Goal: Information Seeking & Learning: Learn about a topic

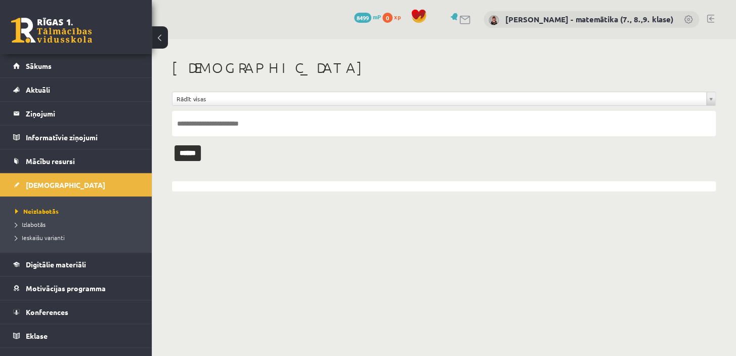
click at [27, 116] on legend "Ziņojumi 1" at bounding box center [82, 113] width 113 height 23
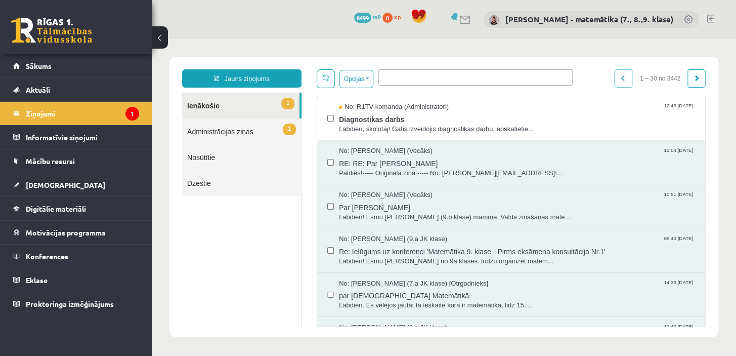
click at [376, 118] on span "Diagnostikas darbs" at bounding box center [517, 118] width 356 height 13
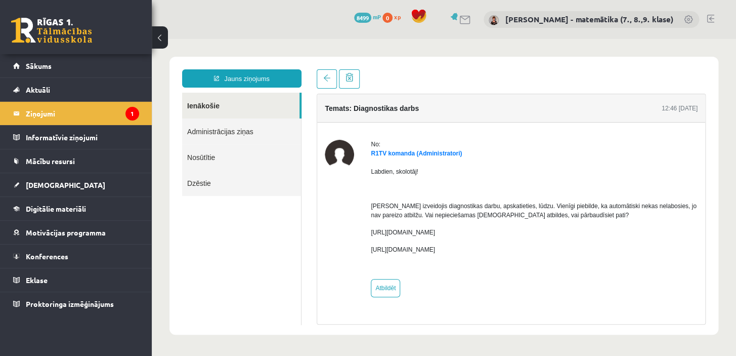
drag, startPoint x: 502, startPoint y: 232, endPoint x: 365, endPoint y: 235, distance: 137.2
click at [365, 235] on div "No: R1TV komanda (Administratori) Labdien, skolotāj! Gatis izveidojis diagnosti…" at bounding box center [511, 218] width 373 height 157
copy p "https://eskola.r1tv.lv/test_versions/8399/preview"
click at [527, 260] on div "Labdien, skolotāj! Gatis izveidojis diagnostikas darbu, apskatieties, lūdzu. Vi…" at bounding box center [534, 214] width 327 height 113
drag, startPoint x: 504, startPoint y: 248, endPoint x: 362, endPoint y: 244, distance: 141.8
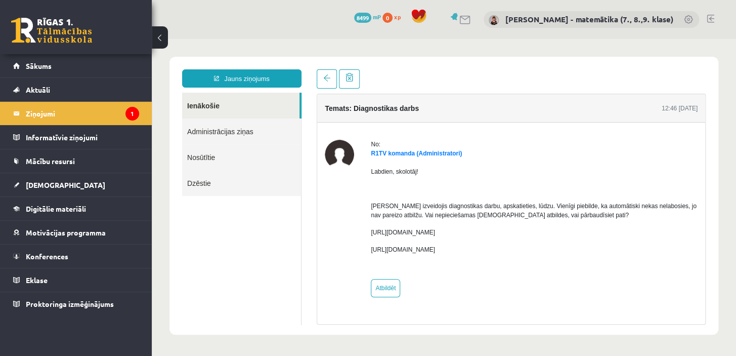
click at [362, 244] on div "No: R1TV komanda (Administratori) Labdien, skolotāj! Gatis izveidojis diagnosti…" at bounding box center [511, 218] width 373 height 157
copy p "https://eskola.r1tv.lv/test_versions/8400/preview"
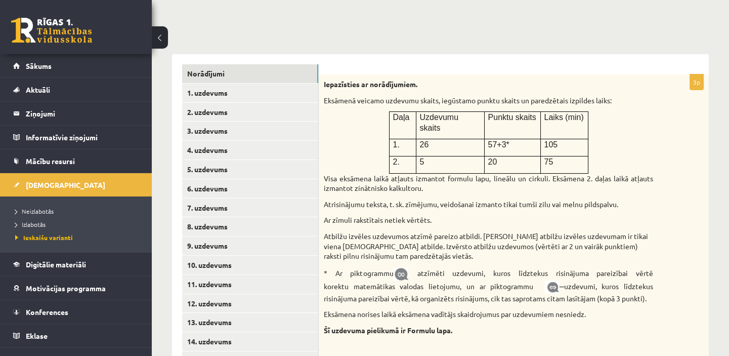
scroll to position [159, 0]
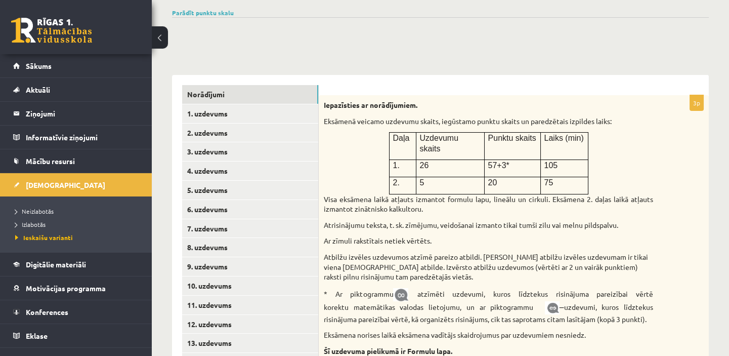
click at [253, 113] on link "1. uzdevums" at bounding box center [250, 113] width 136 height 19
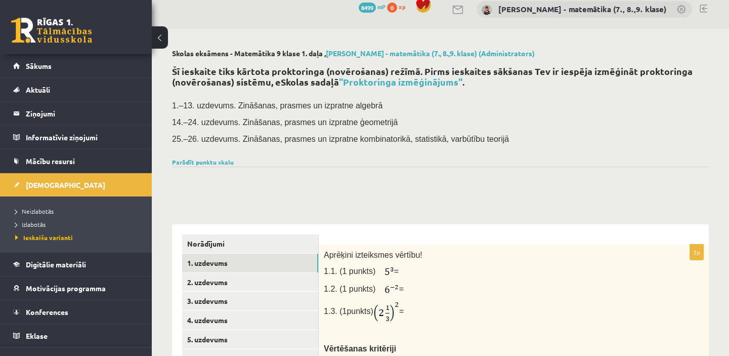
scroll to position [0, 0]
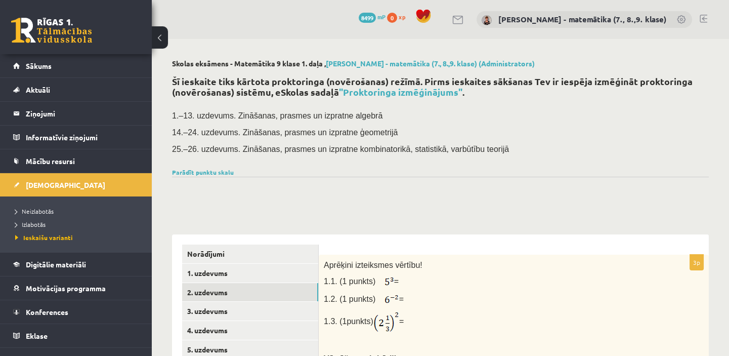
click at [228, 294] on link "2. uzdevums" at bounding box center [250, 292] width 136 height 19
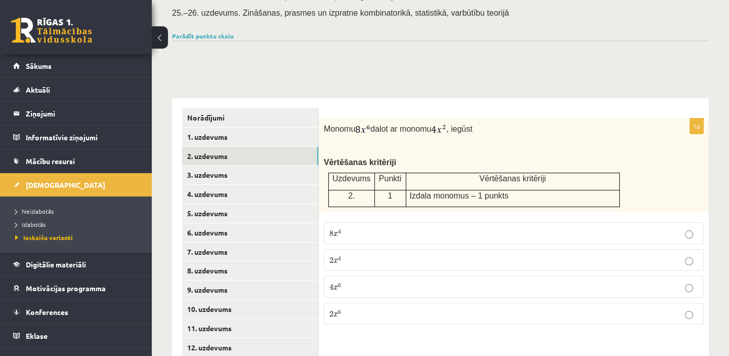
scroll to position [138, 0]
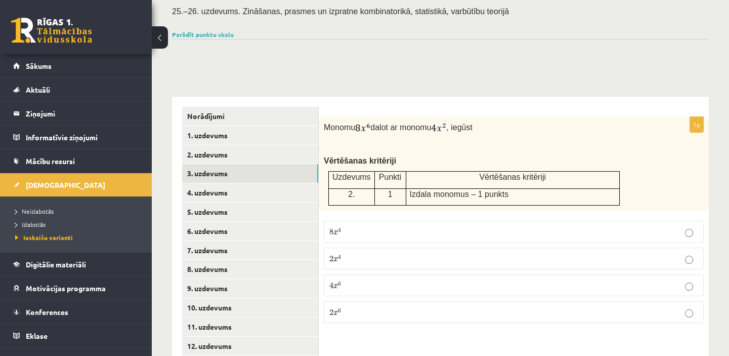
click at [235, 172] on link "3. uzdevums" at bounding box center [250, 173] width 136 height 19
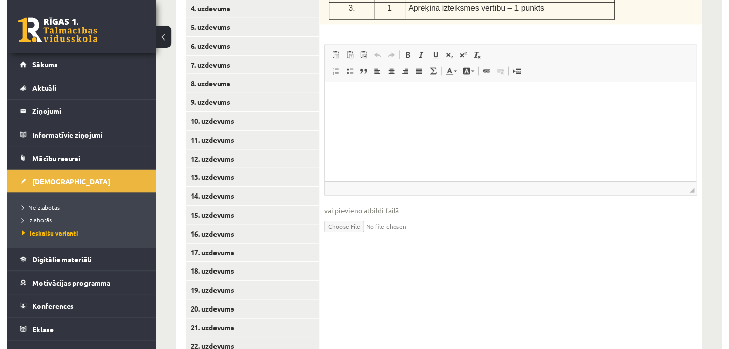
scroll to position [436, 0]
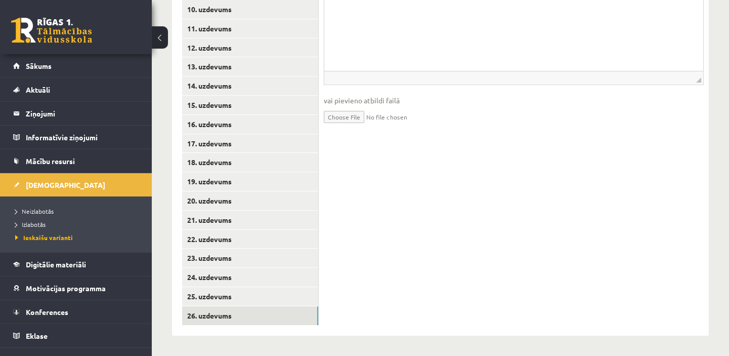
click at [229, 314] on link "26. uzdevums" at bounding box center [250, 315] width 136 height 19
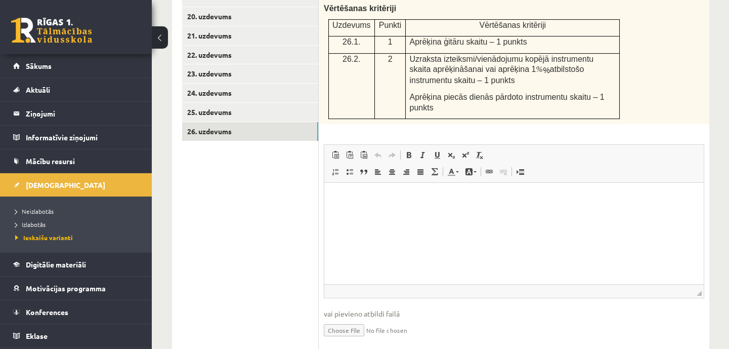
scroll to position [624, 0]
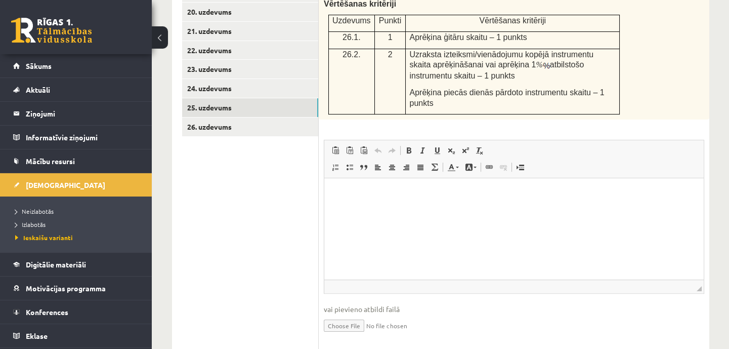
click at [256, 104] on link "25. uzdevums" at bounding box center [250, 107] width 136 height 19
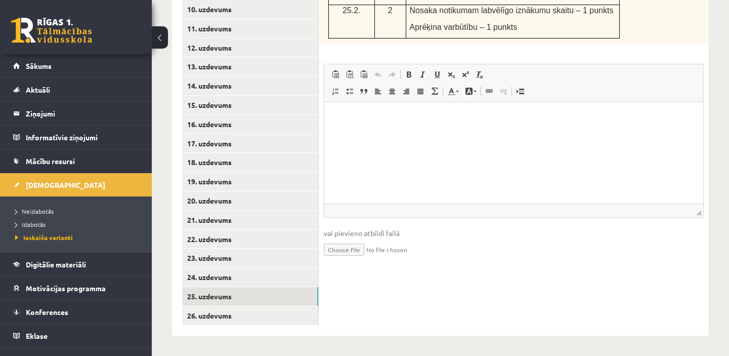
scroll to position [0, 0]
click at [217, 272] on link "24. uzdevums" at bounding box center [250, 277] width 136 height 19
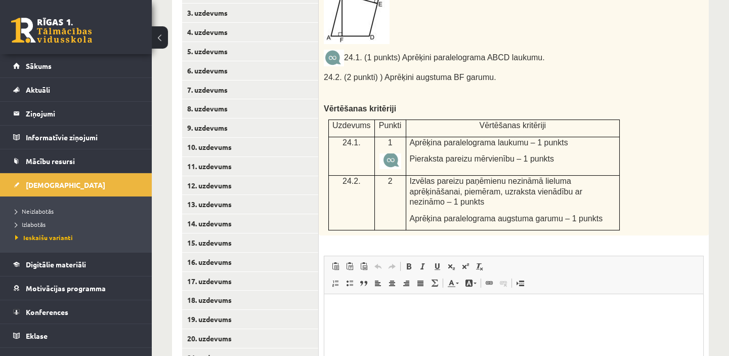
scroll to position [436, 0]
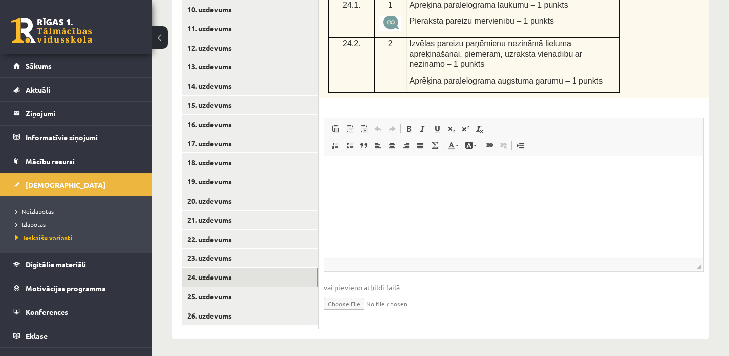
click at [257, 261] on link "23. uzdevums" at bounding box center [250, 257] width 136 height 19
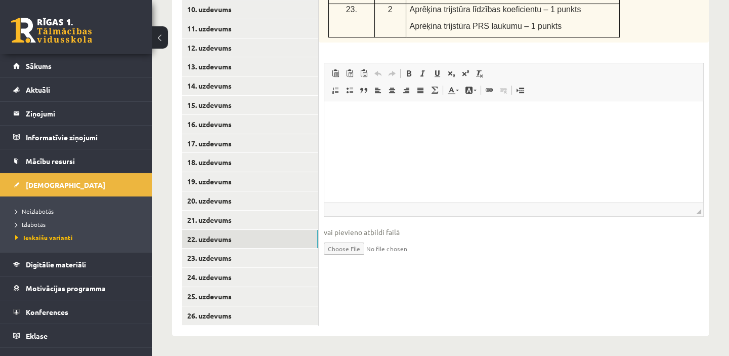
click at [210, 237] on link "22. uzdevums" at bounding box center [250, 239] width 136 height 19
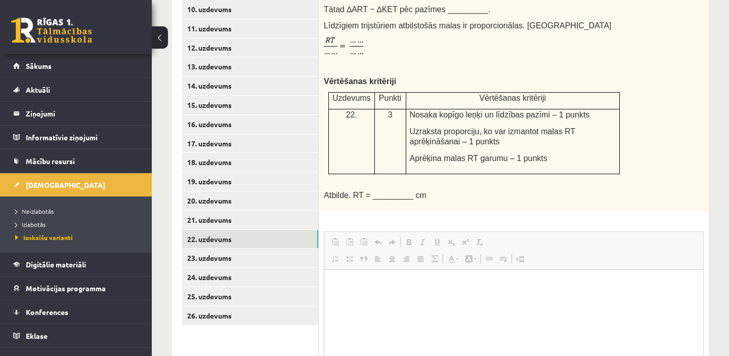
scroll to position [0, 0]
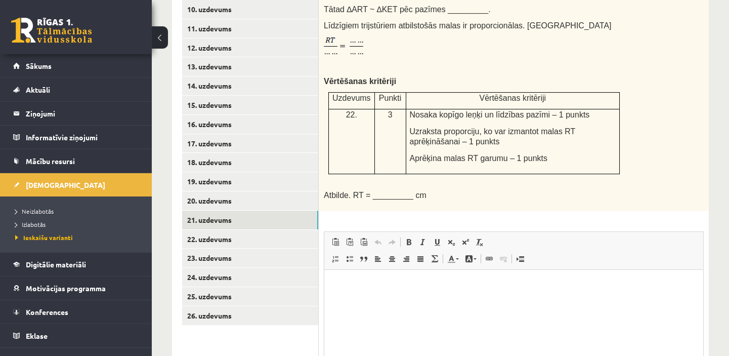
click at [216, 213] on link "21. uzdevums" at bounding box center [250, 220] width 136 height 19
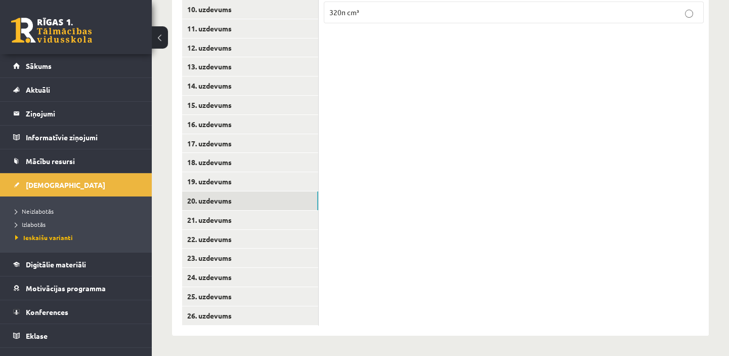
click at [220, 202] on link "20. uzdevums" at bounding box center [250, 200] width 136 height 19
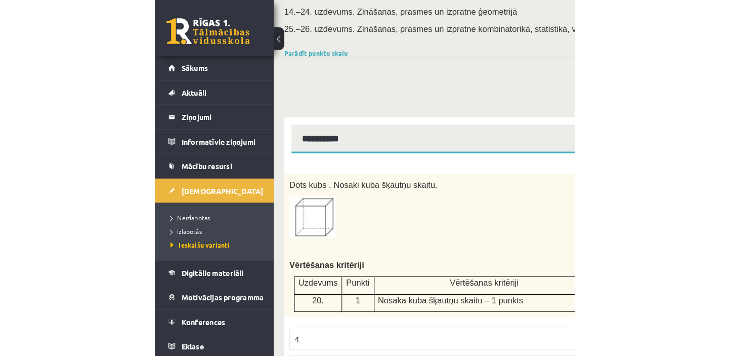
scroll to position [138, 0]
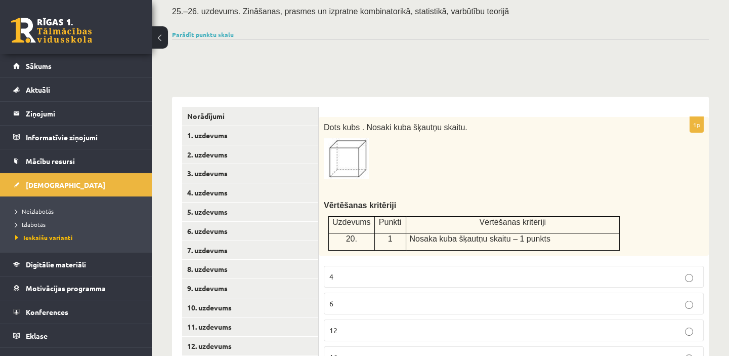
click at [206, 136] on link "1. uzdevums" at bounding box center [250, 135] width 136 height 19
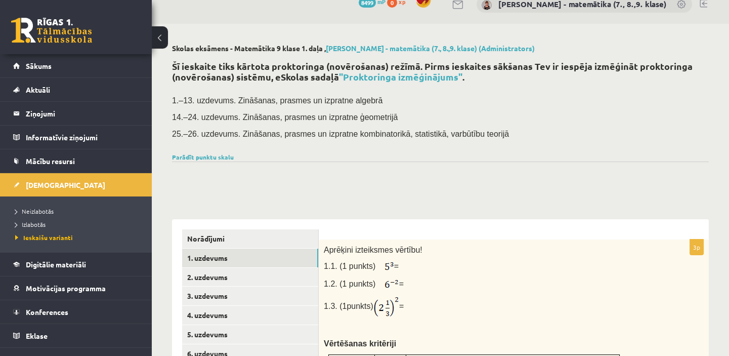
scroll to position [0, 0]
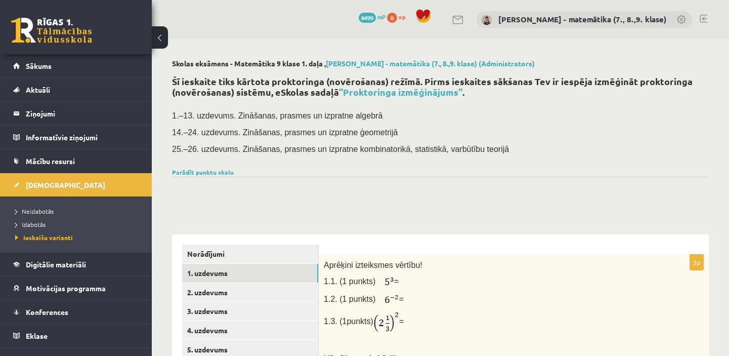
click at [232, 291] on link "2. uzdevums" at bounding box center [250, 292] width 136 height 19
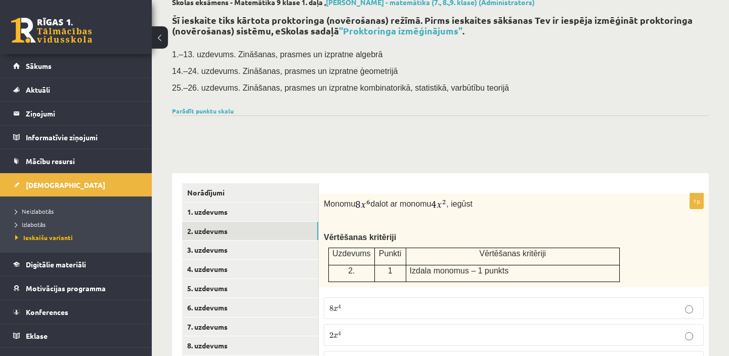
scroll to position [46, 0]
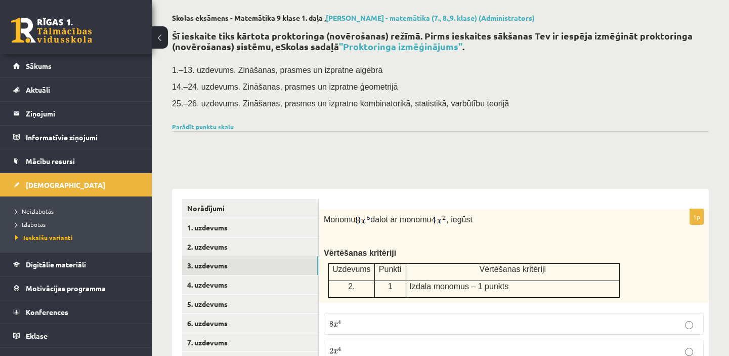
click at [258, 269] on link "3. uzdevums" at bounding box center [250, 265] width 136 height 19
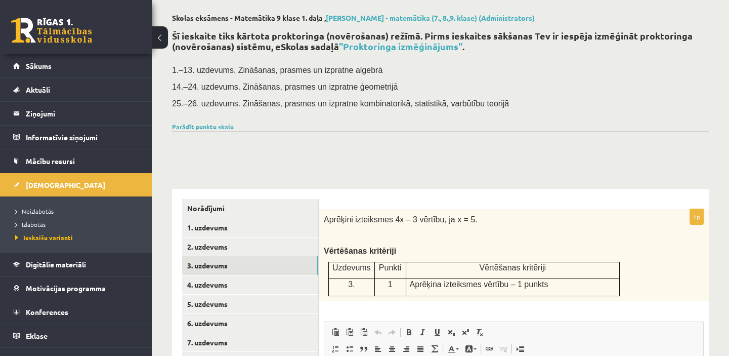
click at [275, 284] on link "4. uzdevums" at bounding box center [250, 284] width 136 height 19
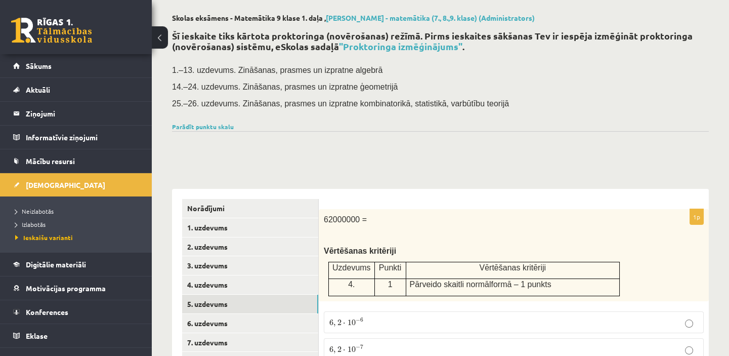
click at [264, 307] on link "5. uzdevums" at bounding box center [250, 304] width 136 height 19
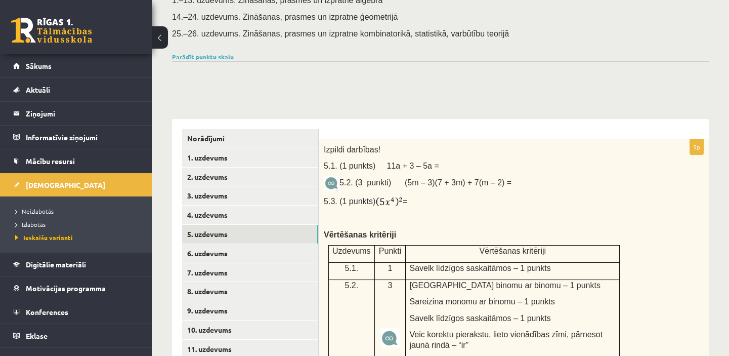
scroll to position [114, 0]
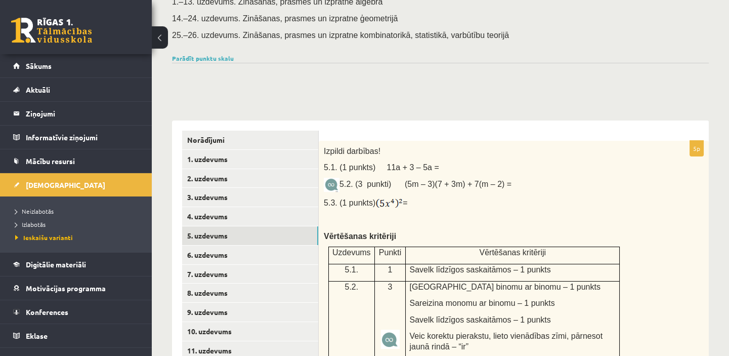
click at [246, 257] on link "6. uzdevums" at bounding box center [250, 254] width 136 height 19
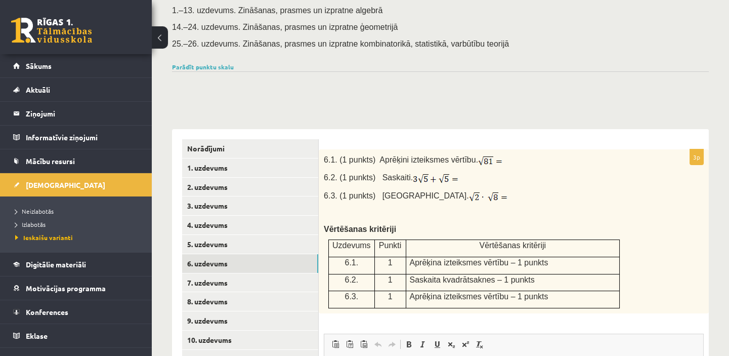
scroll to position [89, 0]
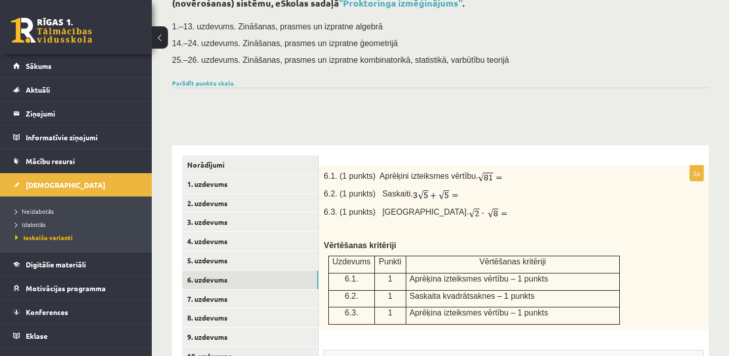
click at [257, 301] on link "7. uzdevums" at bounding box center [250, 298] width 136 height 19
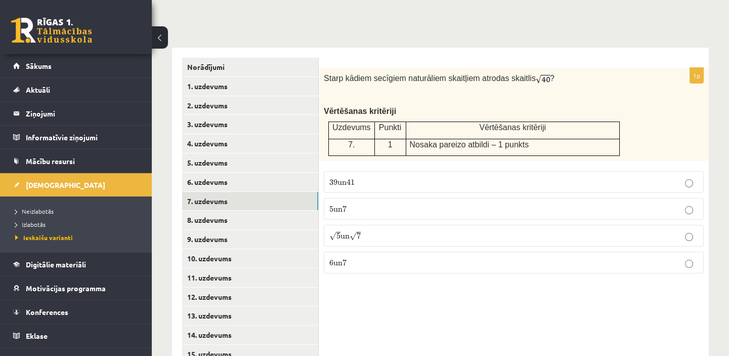
scroll to position [227, 0]
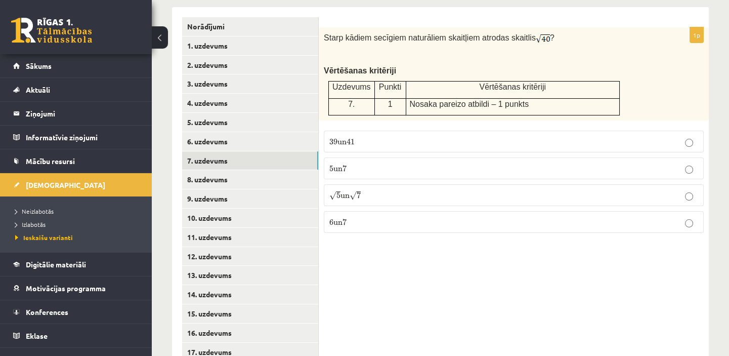
click at [236, 179] on link "8. uzdevums" at bounding box center [250, 179] width 136 height 19
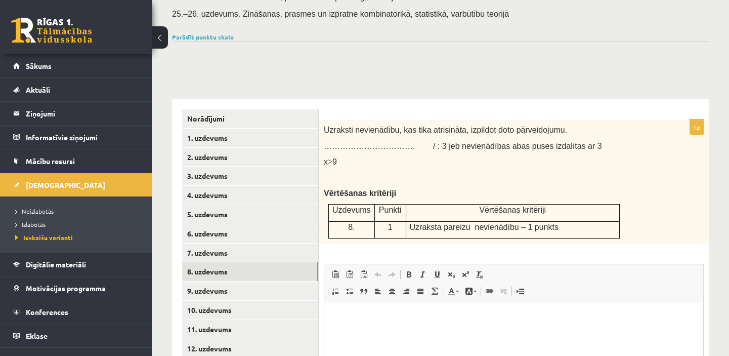
scroll to position [89, 0]
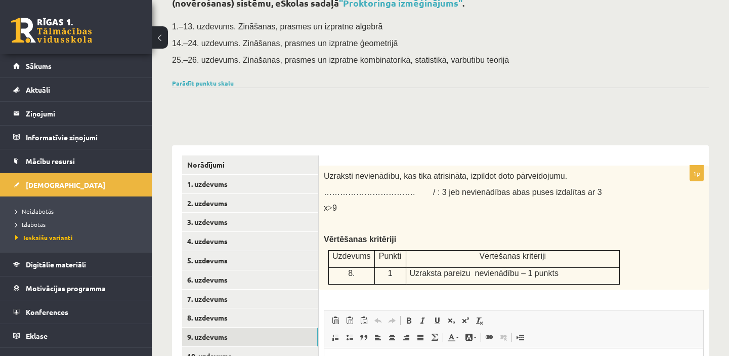
click at [286, 338] on link "9. uzdevums" at bounding box center [250, 336] width 136 height 19
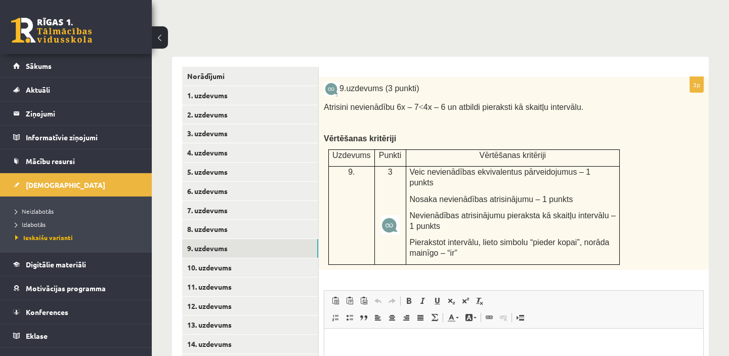
scroll to position [160, 0]
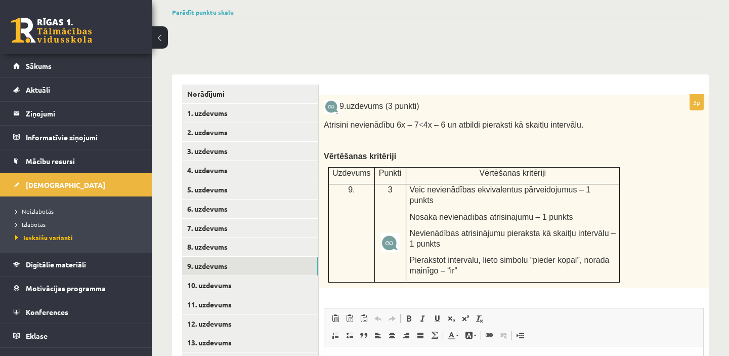
click at [260, 291] on link "10. uzdevums" at bounding box center [250, 285] width 136 height 19
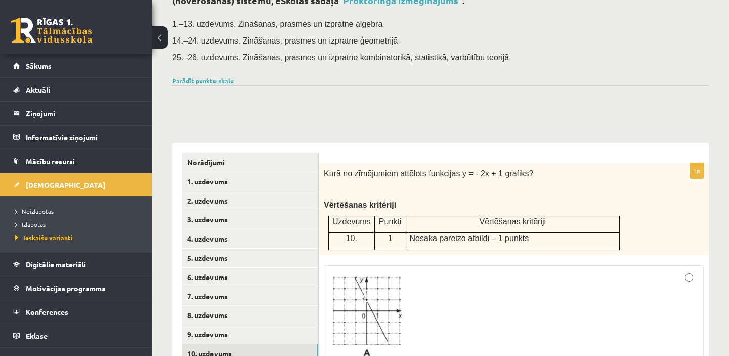
scroll to position [138, 0]
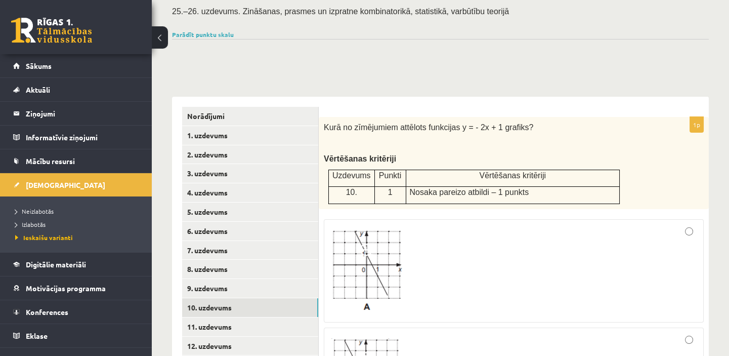
click at [281, 325] on link "11. uzdevums" at bounding box center [250, 326] width 136 height 19
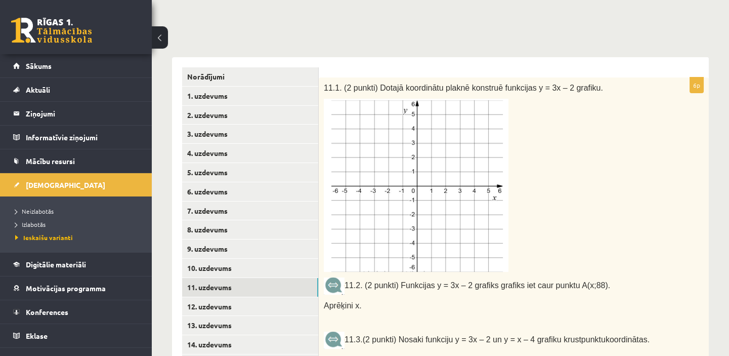
scroll to position [230, 0]
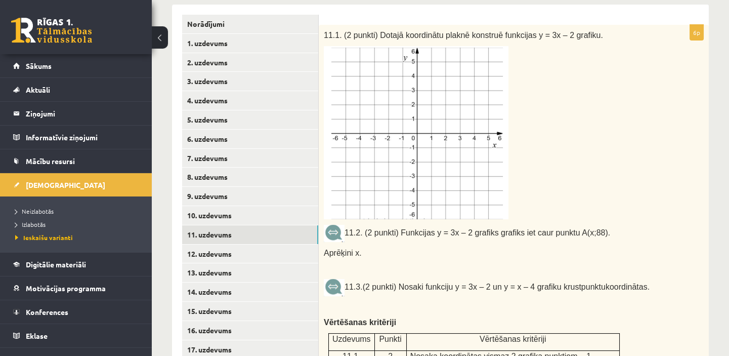
click at [445, 103] on img at bounding box center [416, 132] width 185 height 173
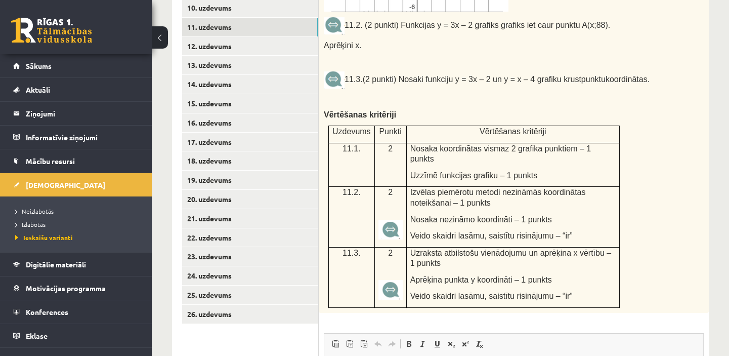
scroll to position [460, 0]
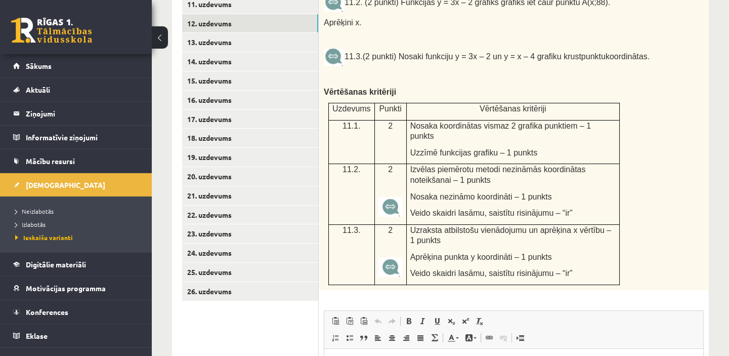
click at [232, 21] on link "12. uzdevums" at bounding box center [250, 23] width 136 height 19
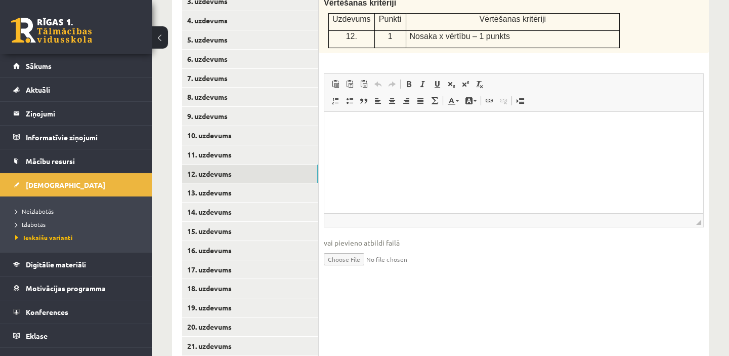
scroll to position [298, 0]
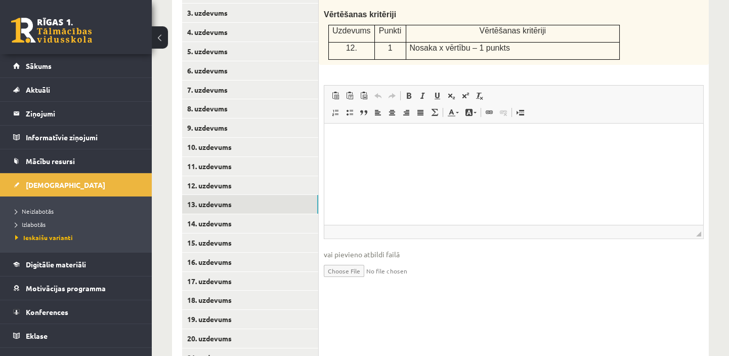
click at [258, 205] on link "13. uzdevums" at bounding box center [250, 204] width 136 height 19
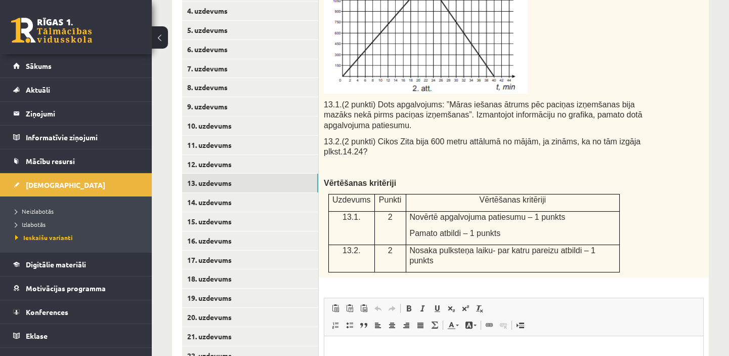
scroll to position [322, 0]
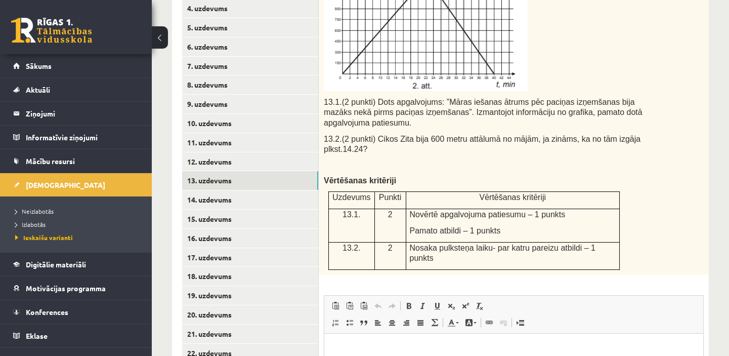
click at [247, 203] on link "14. uzdevums" at bounding box center [250, 199] width 136 height 19
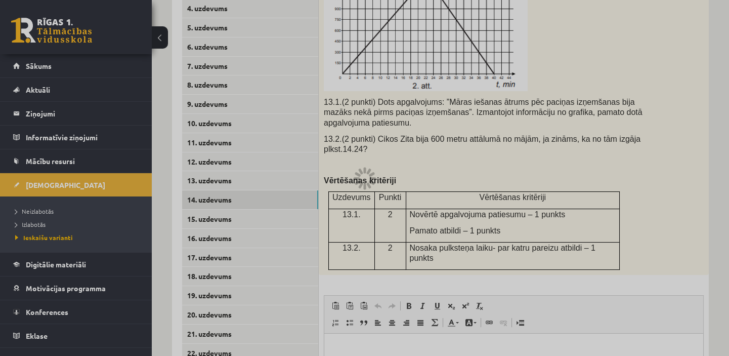
click at [247, 203] on div at bounding box center [364, 178] width 729 height 356
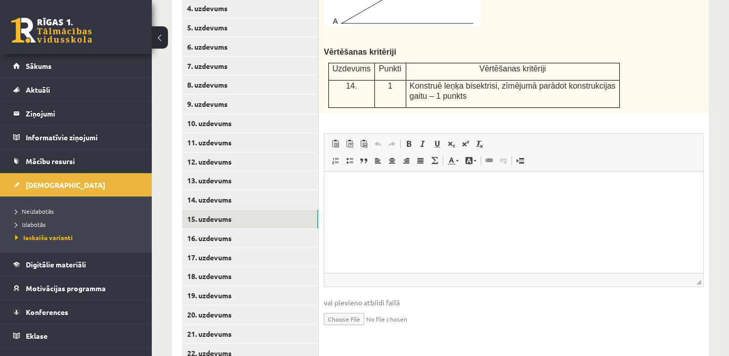
click at [245, 215] on link "15. uzdevums" at bounding box center [250, 219] width 136 height 19
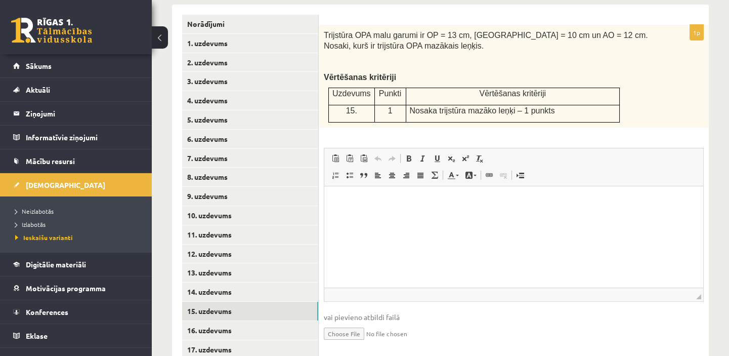
scroll to position [276, 0]
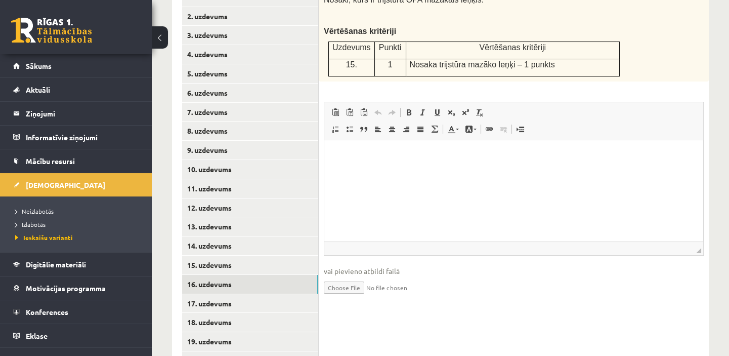
click at [238, 282] on link "16. uzdevums" at bounding box center [250, 284] width 136 height 19
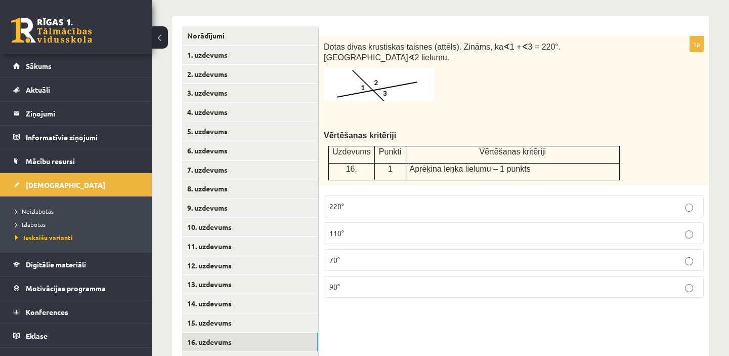
scroll to position [322, 0]
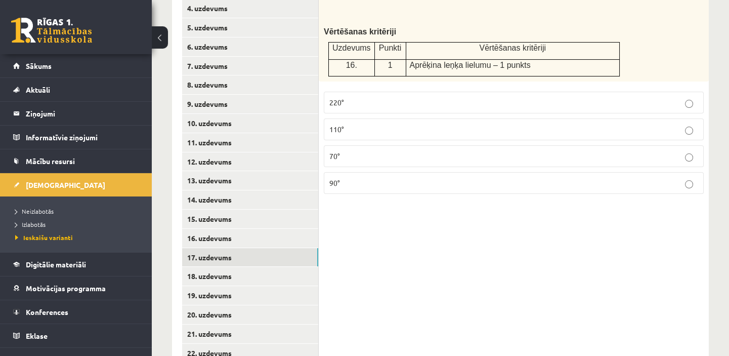
click at [240, 257] on link "17. uzdevums" at bounding box center [250, 257] width 136 height 19
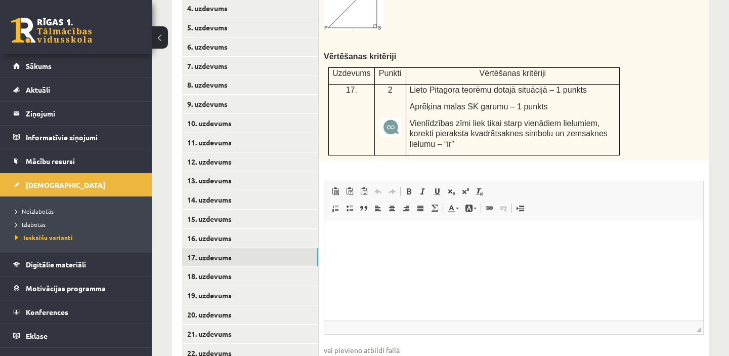
click at [245, 278] on link "18. uzdevums" at bounding box center [250, 276] width 136 height 19
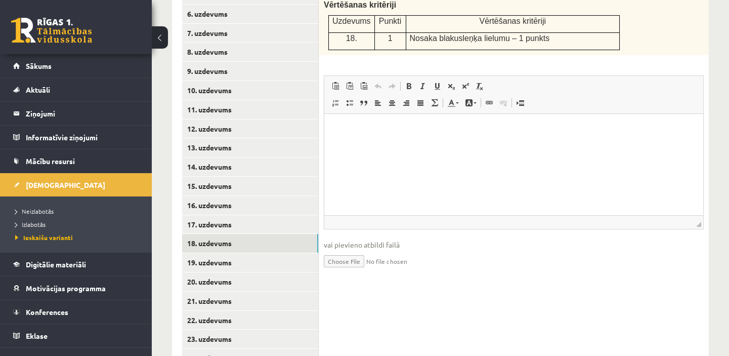
scroll to position [368, 0]
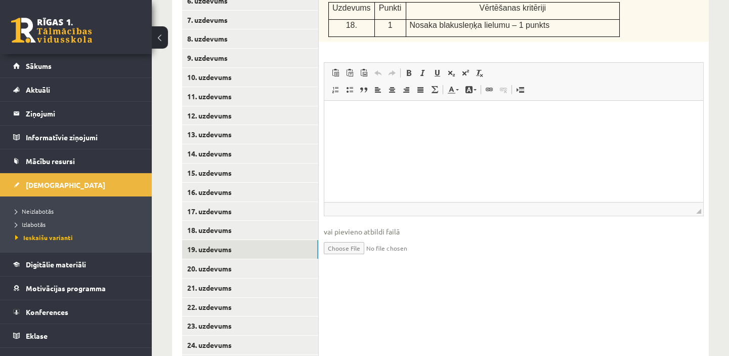
click at [253, 248] on link "19. uzdevums" at bounding box center [250, 249] width 136 height 19
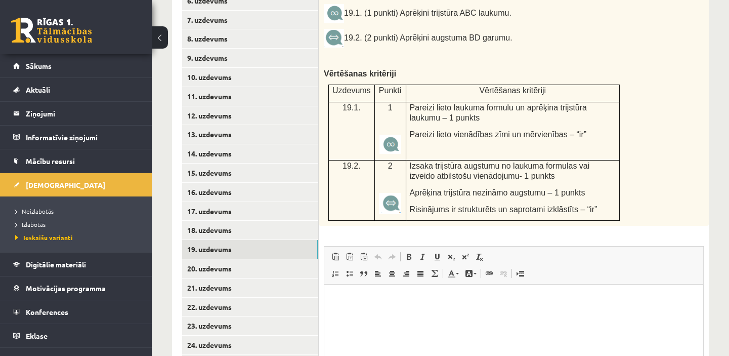
click at [236, 271] on link "20. uzdevums" at bounding box center [250, 268] width 136 height 19
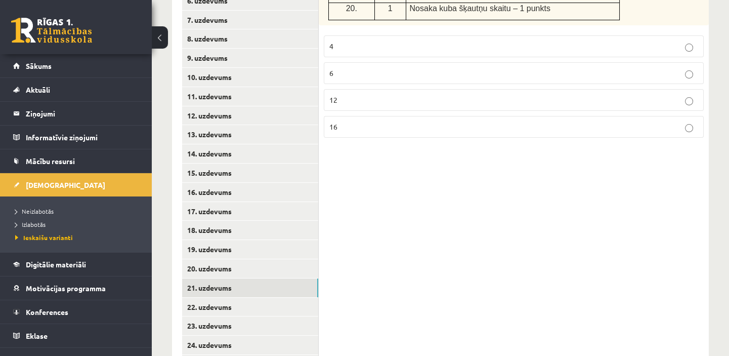
click at [233, 286] on link "21. uzdevums" at bounding box center [250, 287] width 136 height 19
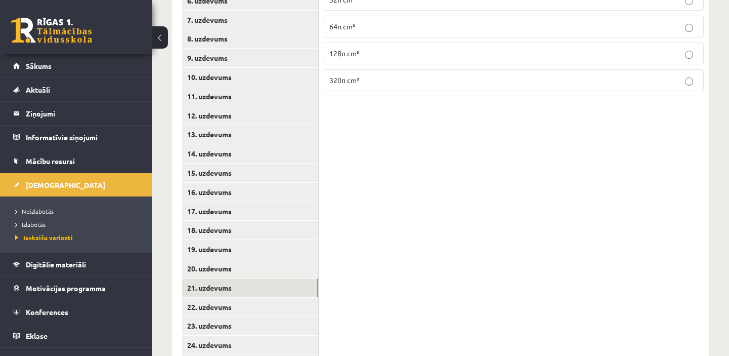
click at [250, 306] on link "22. uzdevums" at bounding box center [250, 307] width 136 height 19
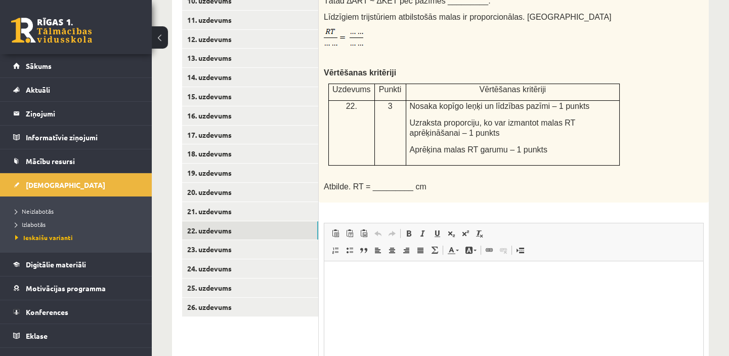
scroll to position [460, 0]
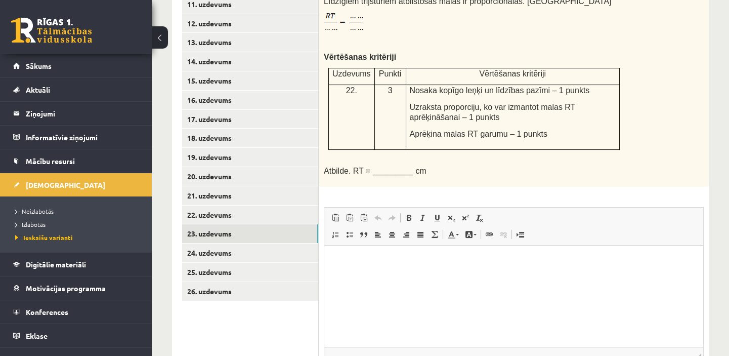
click at [241, 232] on link "23. uzdevums" at bounding box center [250, 233] width 136 height 19
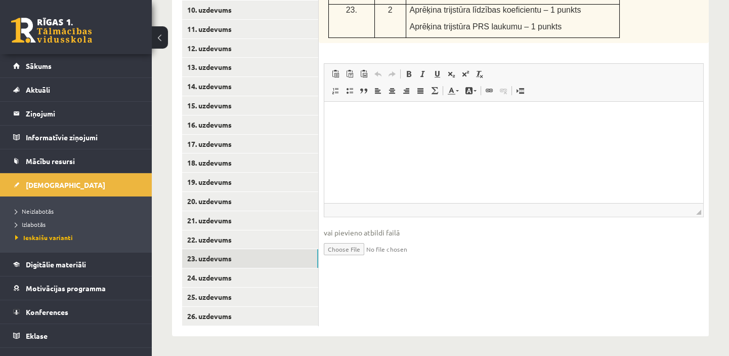
scroll to position [436, 0]
click at [238, 275] on link "24. uzdevums" at bounding box center [250, 277] width 136 height 19
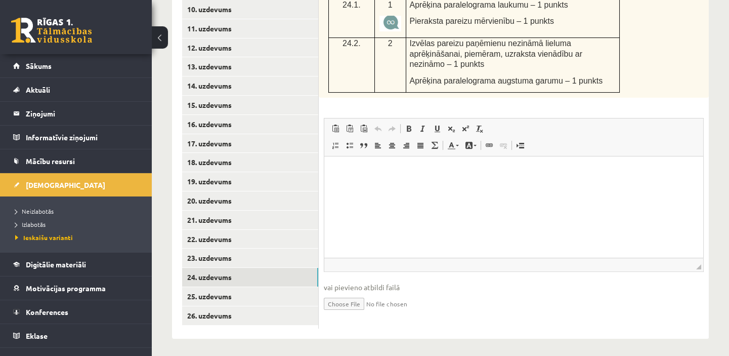
click at [256, 299] on link "25. uzdevums" at bounding box center [250, 296] width 136 height 19
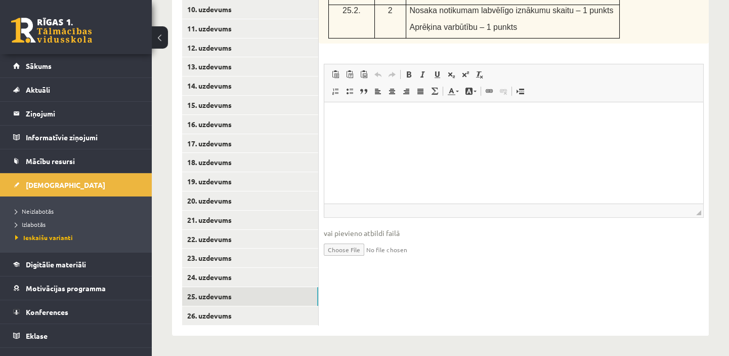
click at [259, 314] on link "26. uzdevums" at bounding box center [250, 315] width 136 height 19
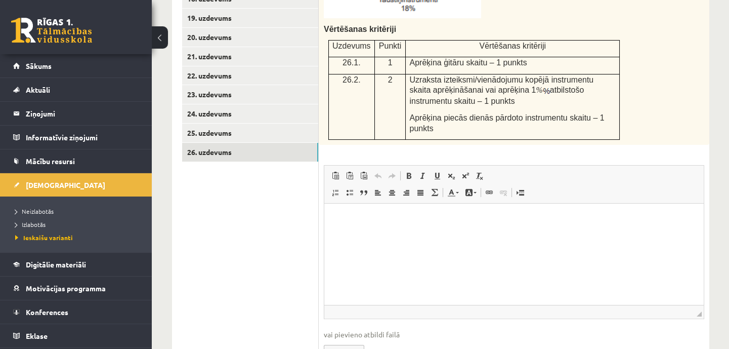
scroll to position [624, 0]
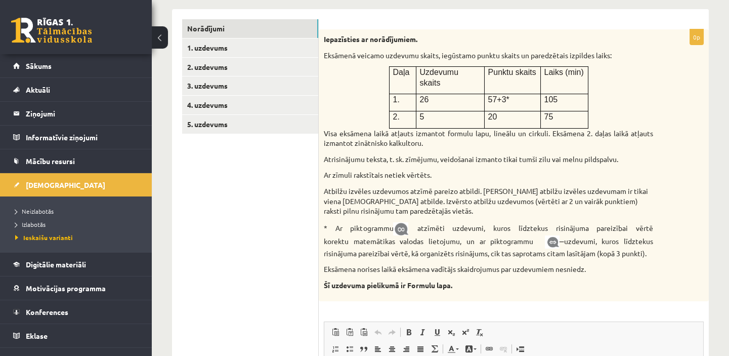
scroll to position [142, 0]
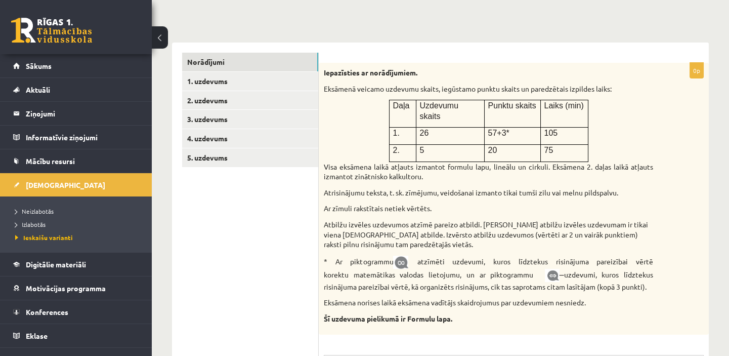
click at [232, 81] on link "1. uzdevums" at bounding box center [250, 81] width 136 height 19
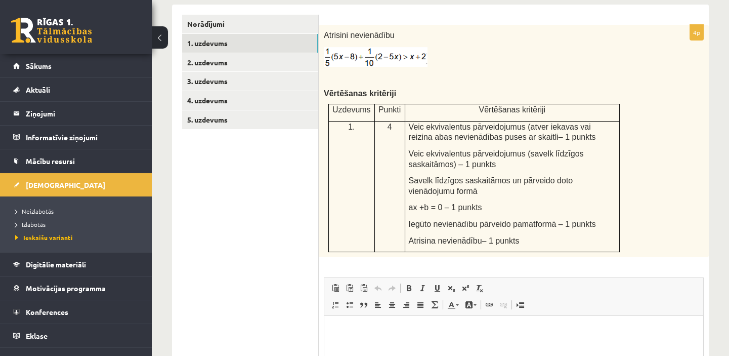
scroll to position [203, 0]
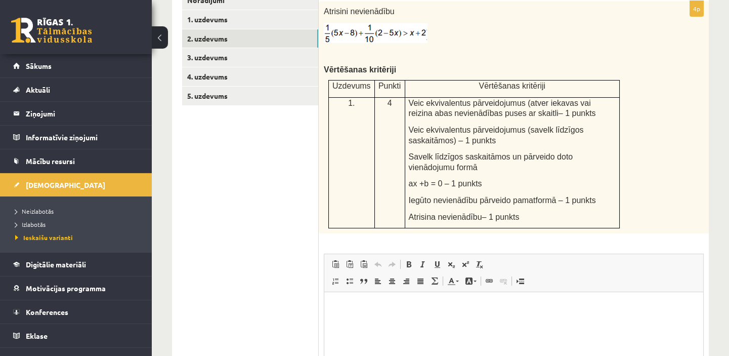
click at [245, 35] on link "2. uzdevums" at bounding box center [250, 38] width 136 height 19
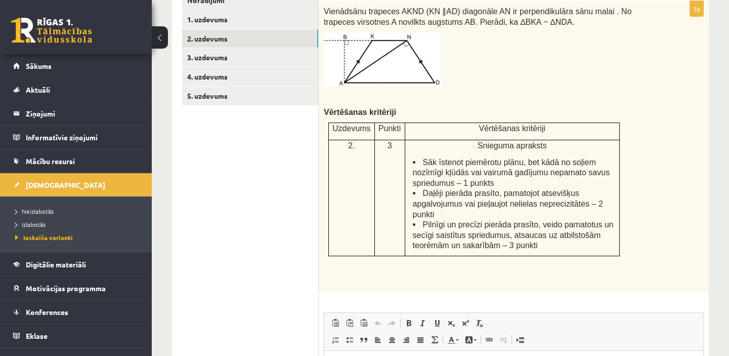
scroll to position [0, 0]
click at [233, 55] on link "3. uzdevums" at bounding box center [250, 57] width 136 height 19
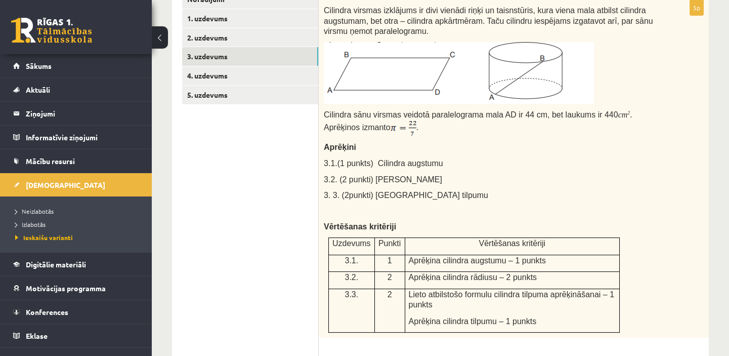
scroll to position [203, 0]
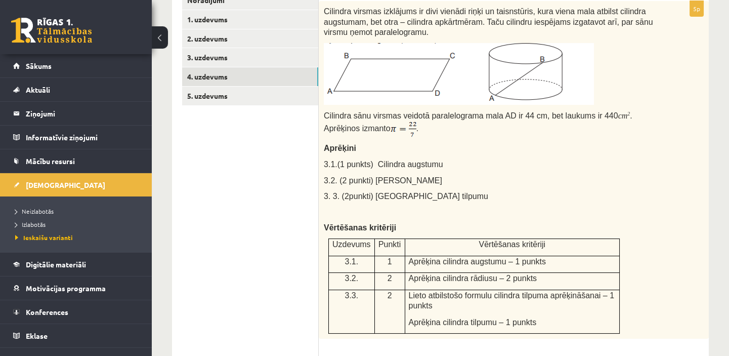
click at [246, 75] on link "4. uzdevums" at bounding box center [250, 76] width 136 height 19
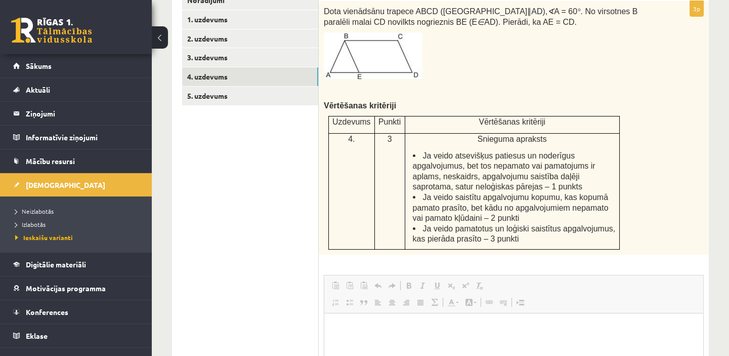
scroll to position [0, 0]
click at [239, 93] on link "5. uzdevums" at bounding box center [250, 96] width 136 height 19
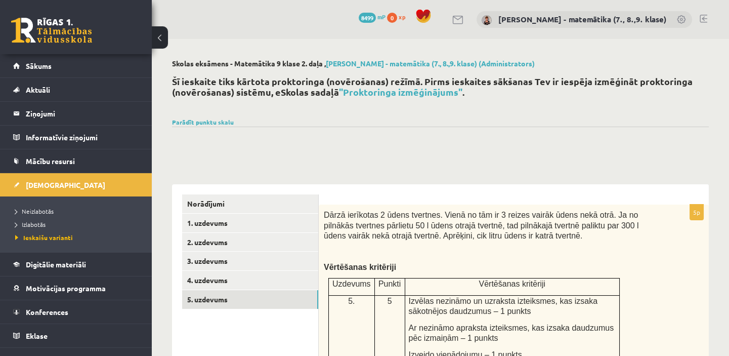
click at [210, 223] on link "1. uzdevums" at bounding box center [250, 223] width 136 height 19
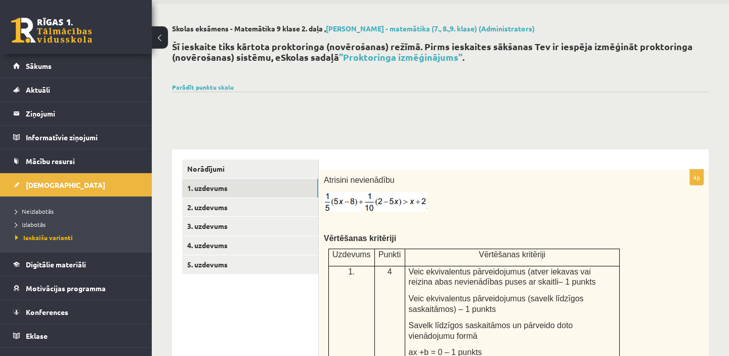
scroll to position [20, 0]
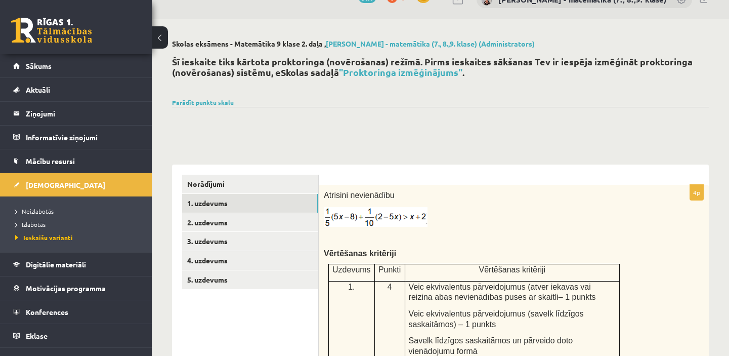
click at [391, 134] on div "**********" at bounding box center [440, 348] width 577 height 659
click at [283, 142] on div "**********" at bounding box center [440, 348] width 577 height 659
click at [220, 103] on link "Parādīt punktu skalu" at bounding box center [203, 102] width 62 height 8
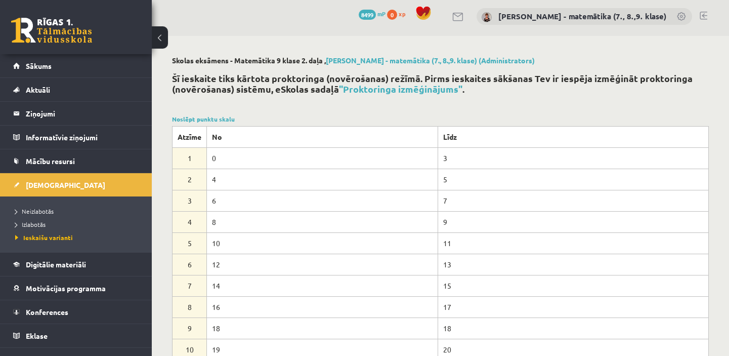
scroll to position [0, 0]
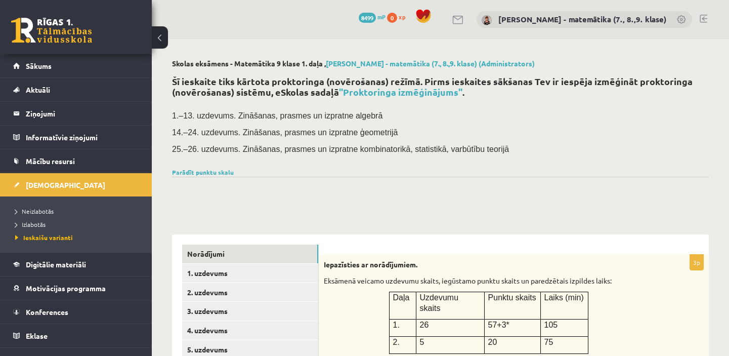
click at [209, 172] on link "Parādīt punktu skalu" at bounding box center [203, 172] width 62 height 8
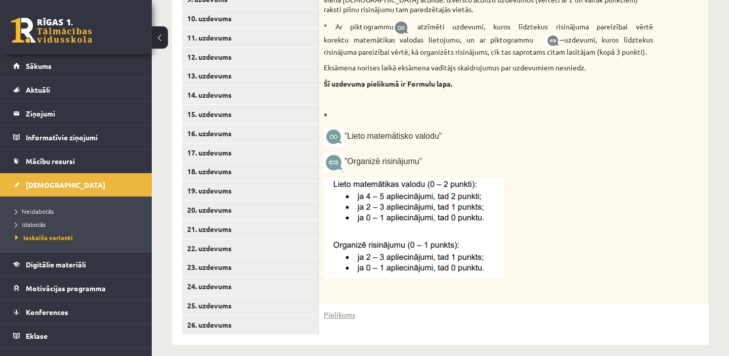
scroll to position [672, 0]
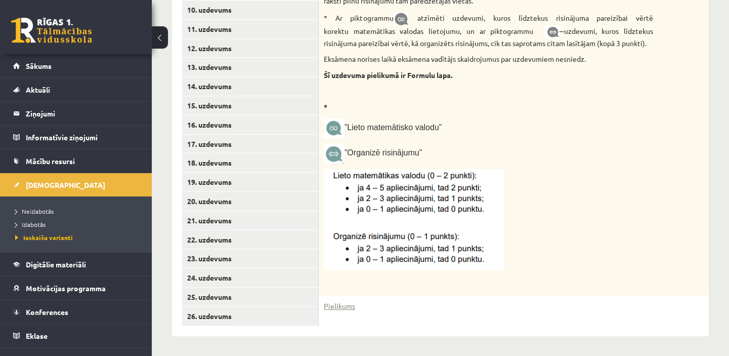
click at [345, 301] on link "Pielikums" at bounding box center [339, 306] width 31 height 11
click at [574, 169] on p at bounding box center [488, 219] width 329 height 101
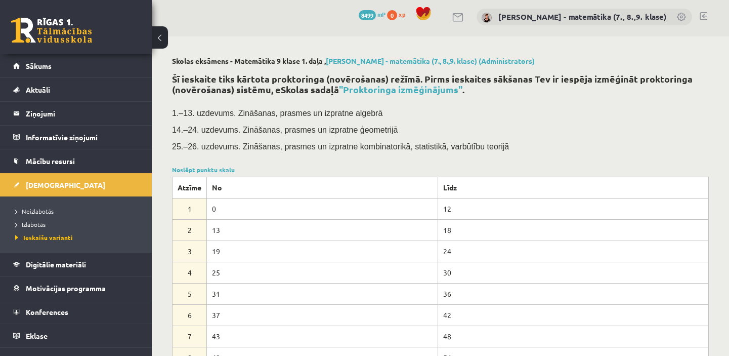
scroll to position [0, 0]
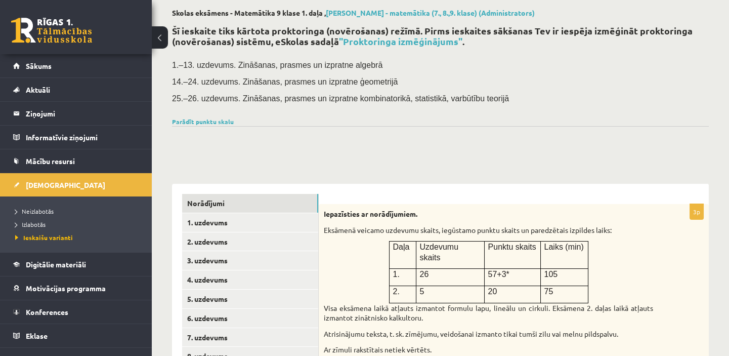
scroll to position [46, 0]
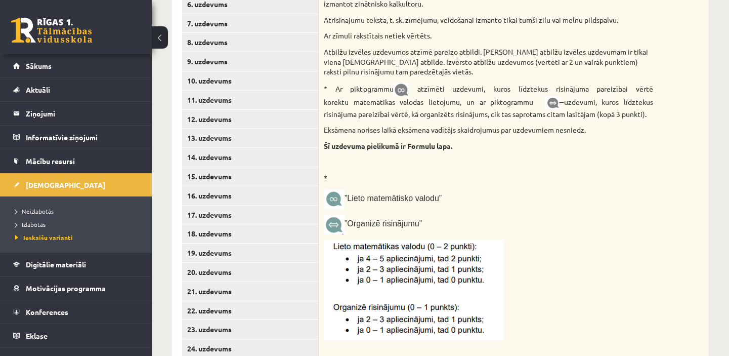
scroll to position [368, 0]
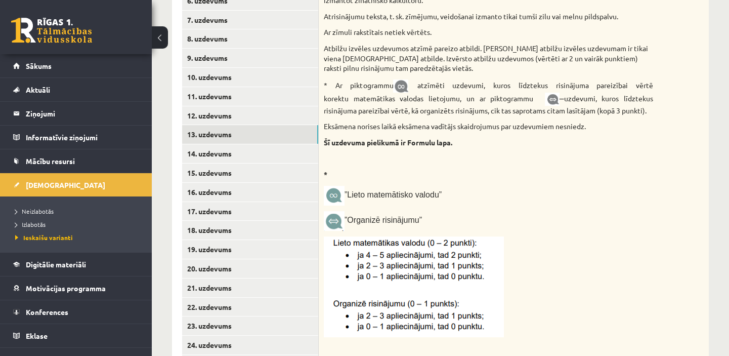
click at [217, 133] on link "13. uzdevums" at bounding box center [250, 134] width 136 height 19
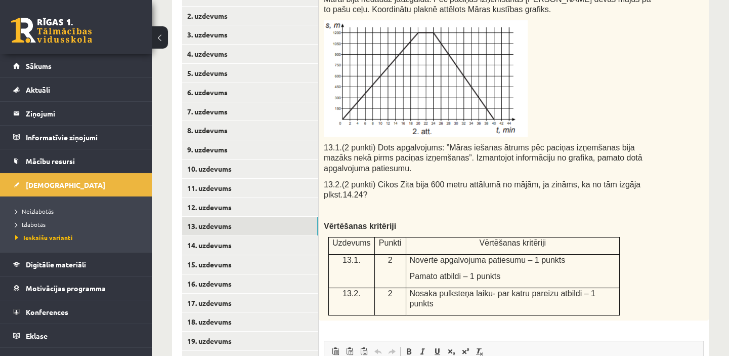
scroll to position [322, 0]
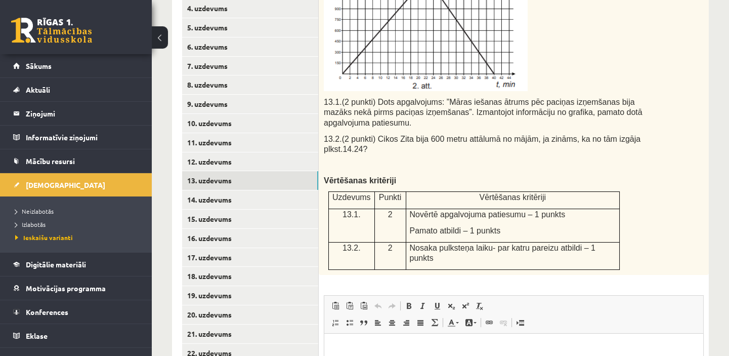
click at [219, 196] on link "14. uzdevums" at bounding box center [250, 199] width 136 height 19
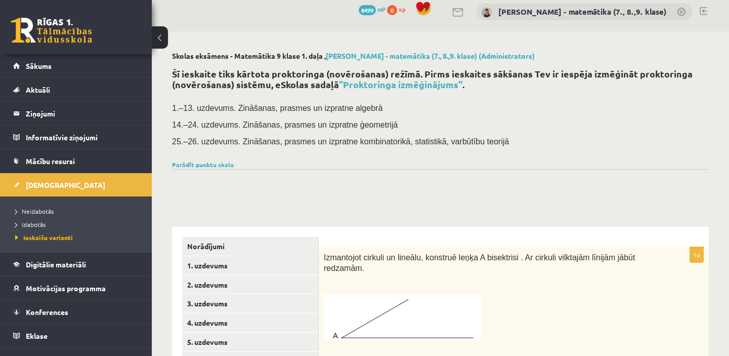
scroll to position [0, 0]
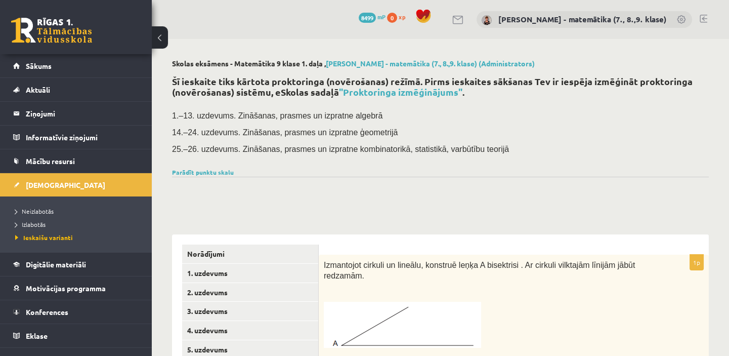
click at [204, 171] on link "Parādīt punktu skalu" at bounding box center [203, 172] width 62 height 8
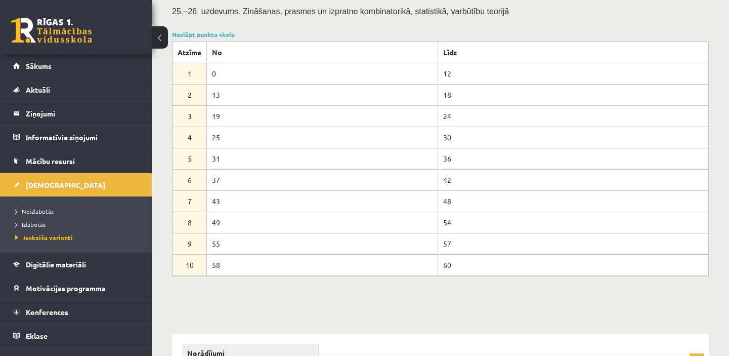
scroll to position [322, 0]
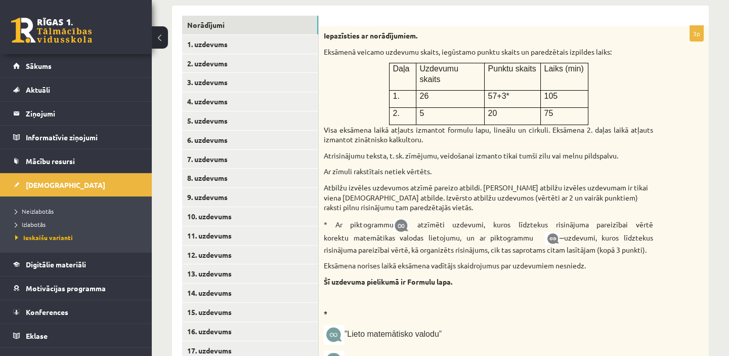
scroll to position [230, 0]
click at [213, 271] on link "13. uzdevums" at bounding box center [250, 272] width 136 height 19
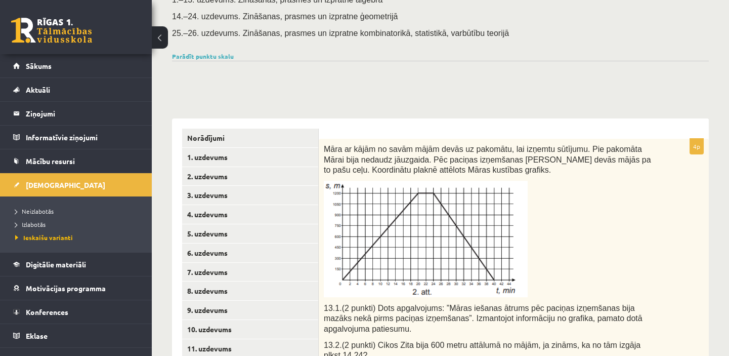
scroll to position [56, 0]
